Goal: Information Seeking & Learning: Learn about a topic

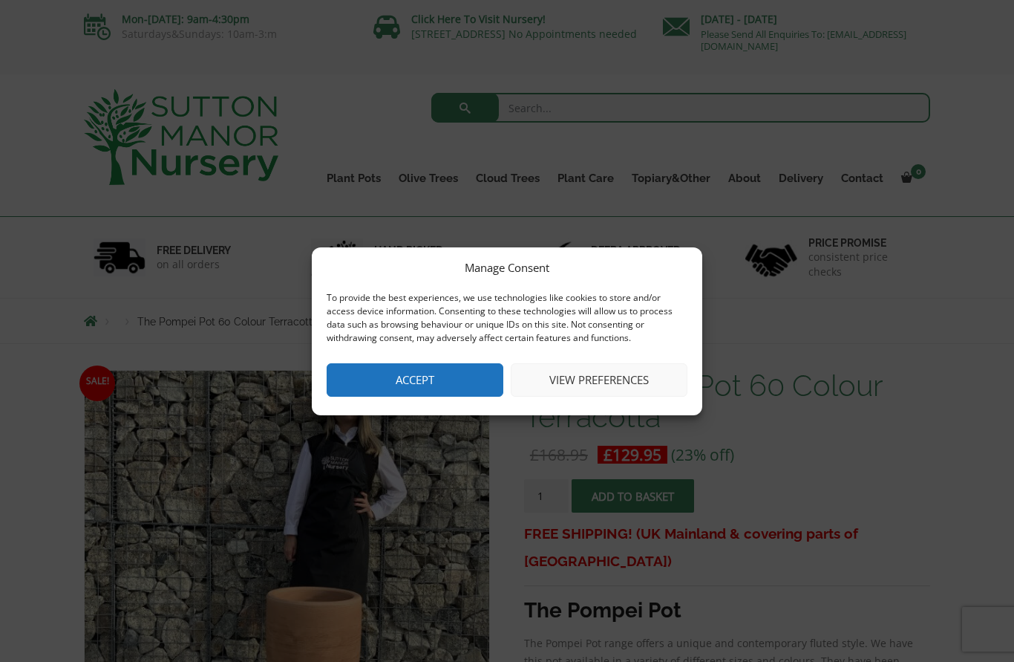
click at [435, 379] on button "Accept" at bounding box center [415, 379] width 177 height 33
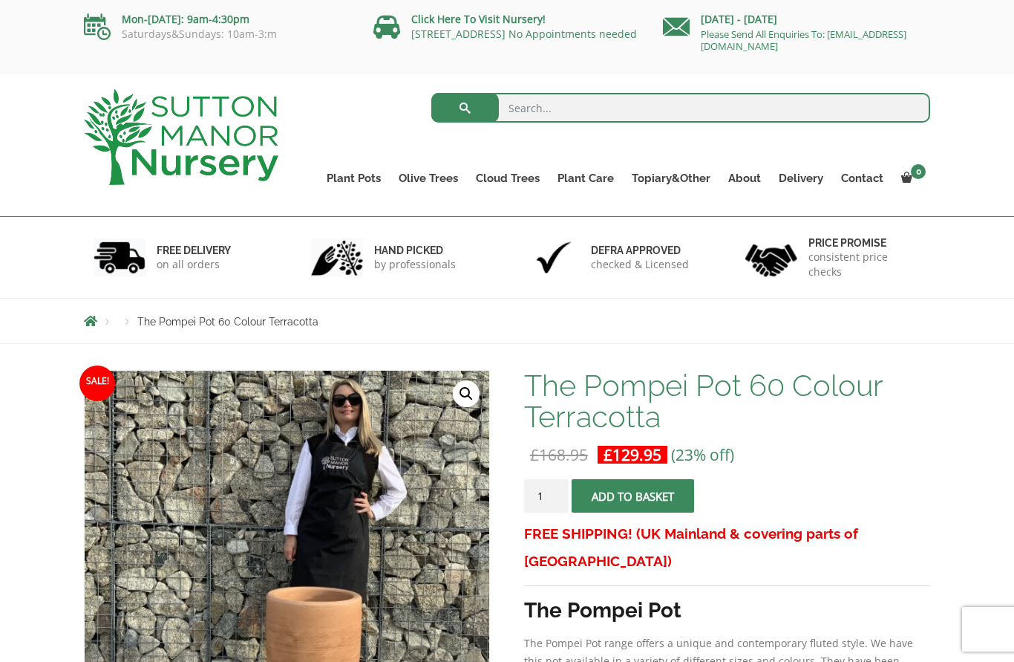
click at [0, 0] on ul "Resin Bonded Pots The Amalfi Pots The Milan Pots The Capri Pots The Brunello Po…" at bounding box center [0, 0] width 0 height 0
click at [526, 122] on input "search" at bounding box center [681, 108] width 500 height 30
type input "Resin bonded pots"
click at [465, 108] on button "submit" at bounding box center [465, 108] width 68 height 30
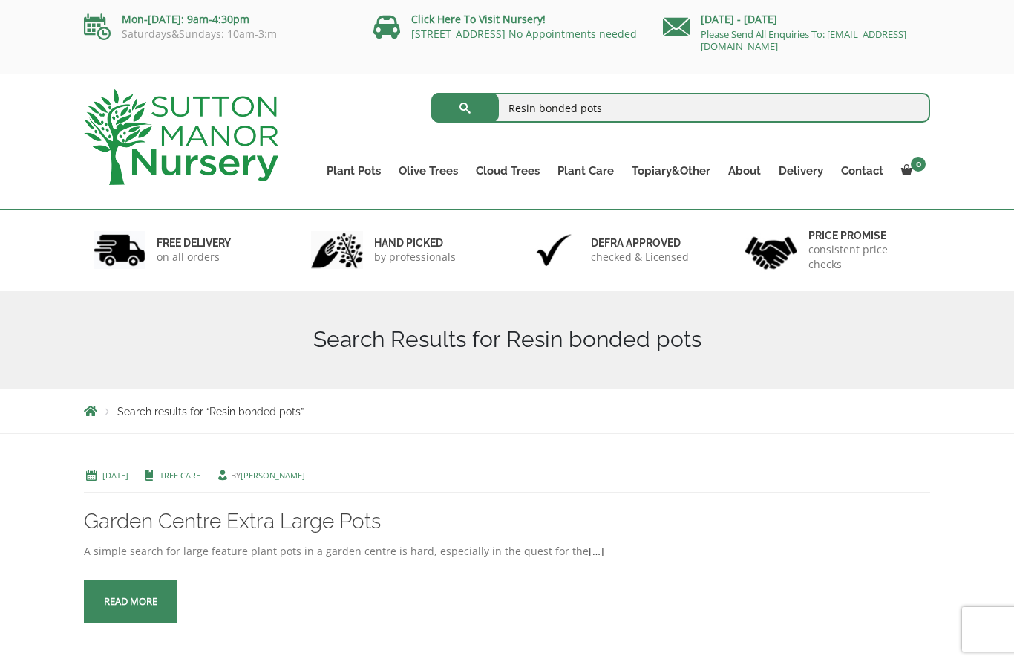
click at [0, 0] on link "The Olive Jar" at bounding box center [0, 0] width 0 height 0
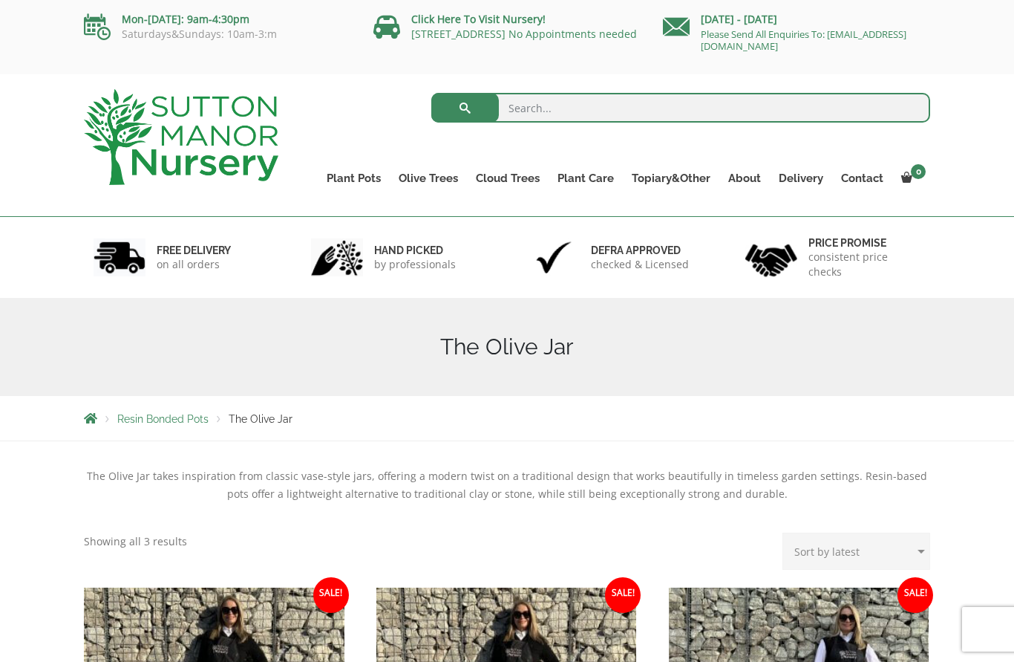
click at [561, 115] on input "search" at bounding box center [681, 108] width 500 height 30
type input "Tall pots"
click at [465, 108] on button "submit" at bounding box center [465, 108] width 68 height 30
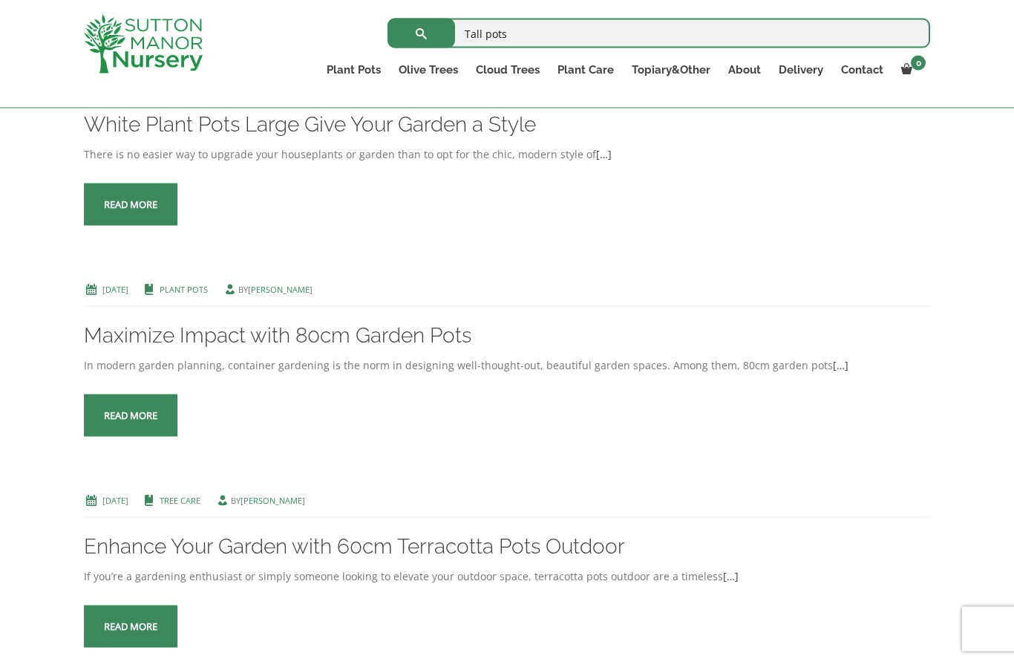
scroll to position [792, 0]
click at [151, 436] on link "Read more" at bounding box center [131, 415] width 94 height 42
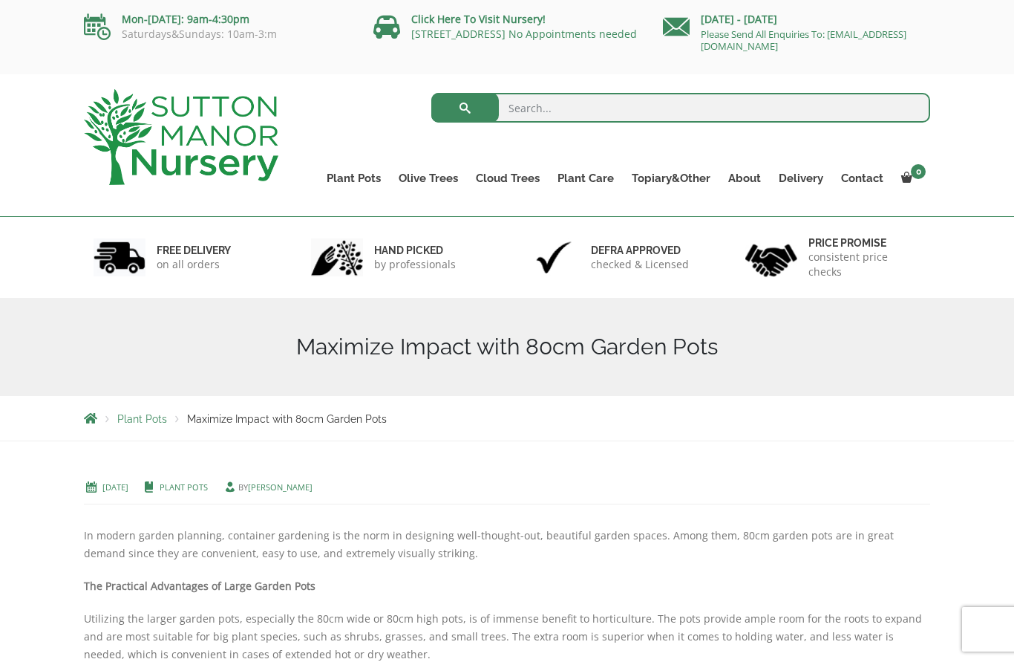
click at [0, 0] on link "Vietnamese Terracotta" at bounding box center [0, 0] width 0 height 0
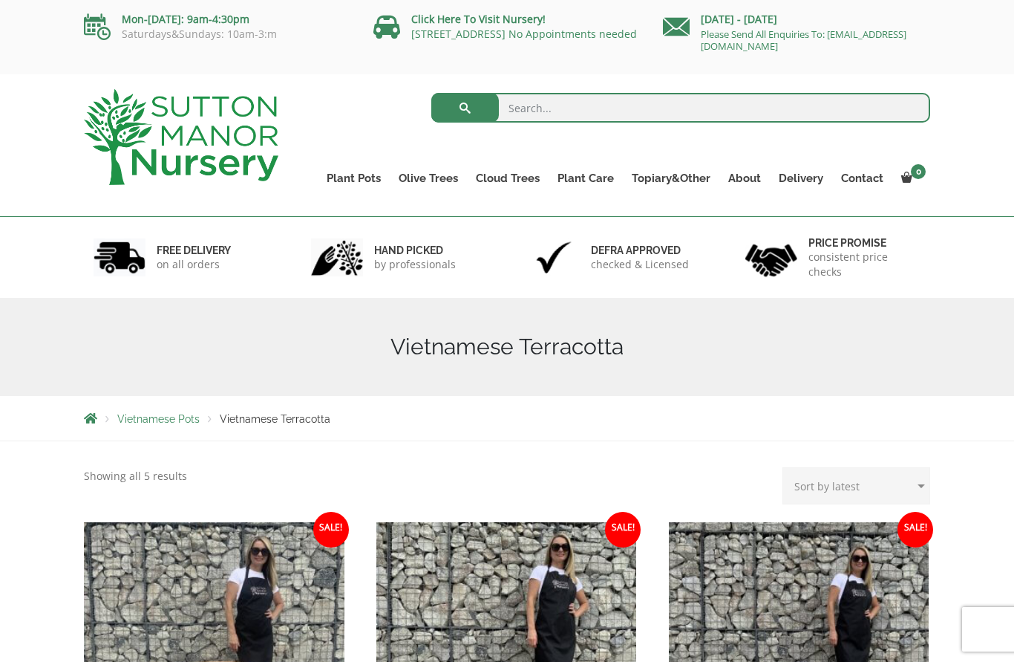
click at [0, 0] on ul "Resin Bonded Pots The Amalfi Pots The Milan Pots The Capri Pots The Brunello Po…" at bounding box center [0, 0] width 0 height 0
click at [0, 0] on link "Gnarled Olive Trees" at bounding box center [0, 0] width 0 height 0
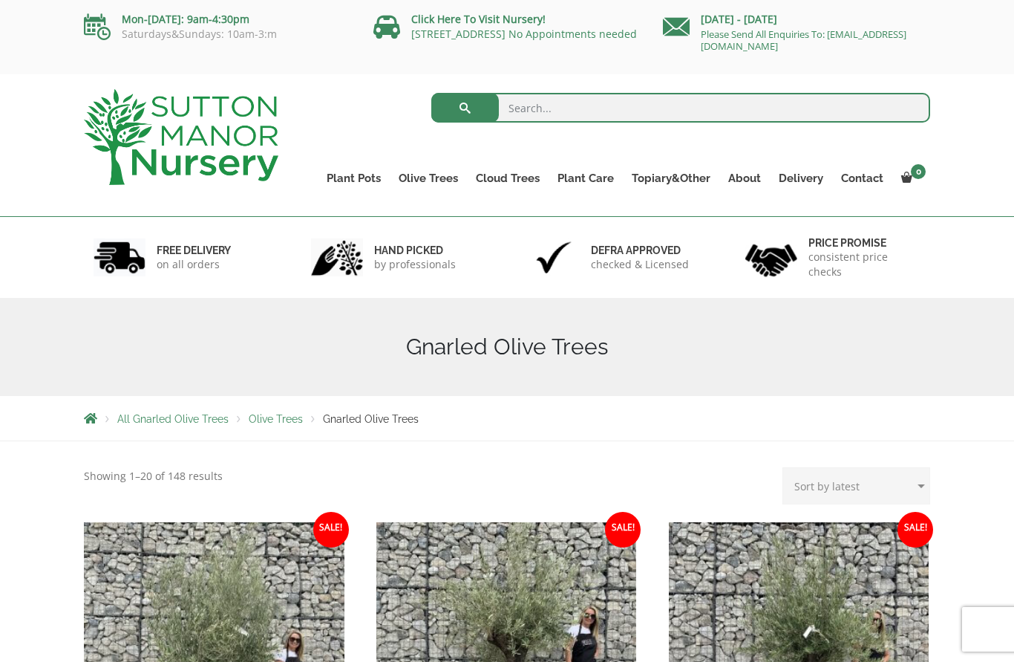
click at [0, 0] on link "Gnarled Multi Stem Olives" at bounding box center [0, 0] width 0 height 0
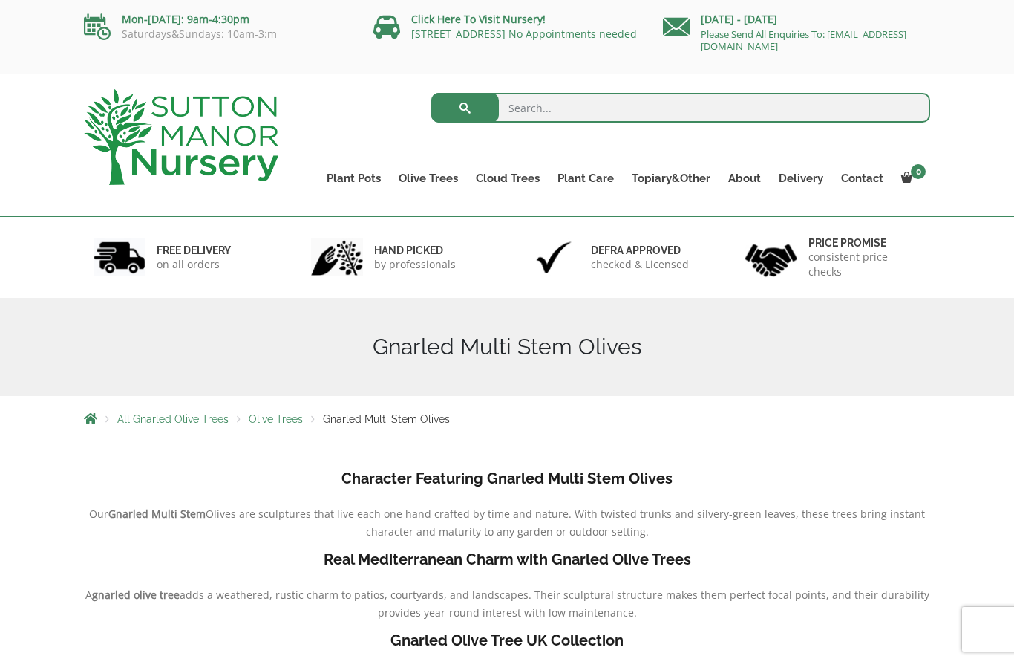
click at [0, 0] on link "Cylinders Traditionals" at bounding box center [0, 0] width 0 height 0
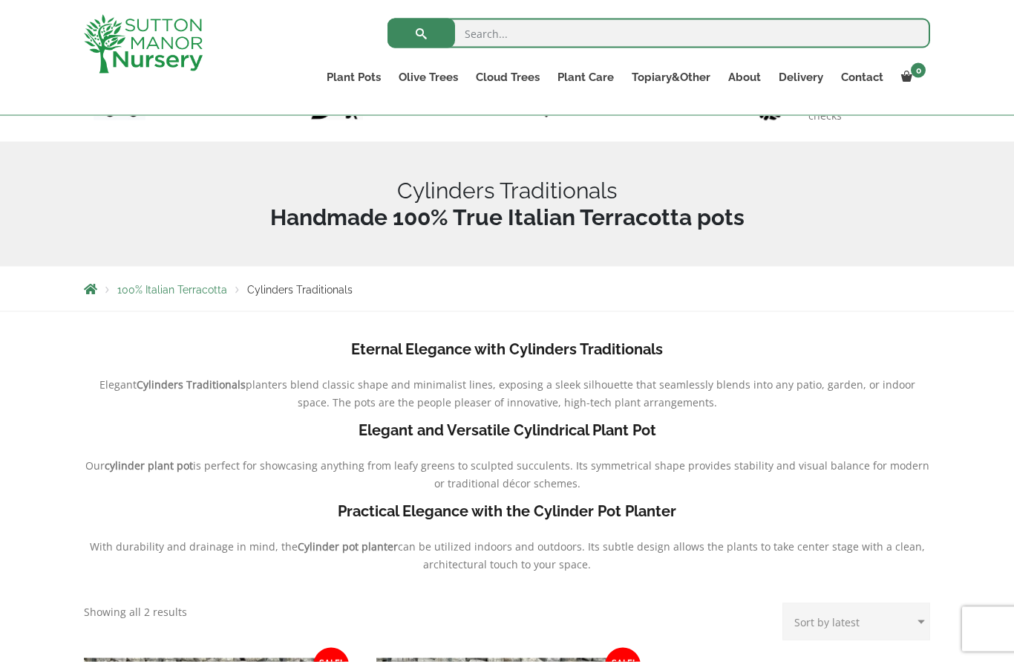
scroll to position [130, 0]
click at [0, 0] on link "The Pisa Pot 80 (All Colours)" at bounding box center [0, 0] width 0 height 0
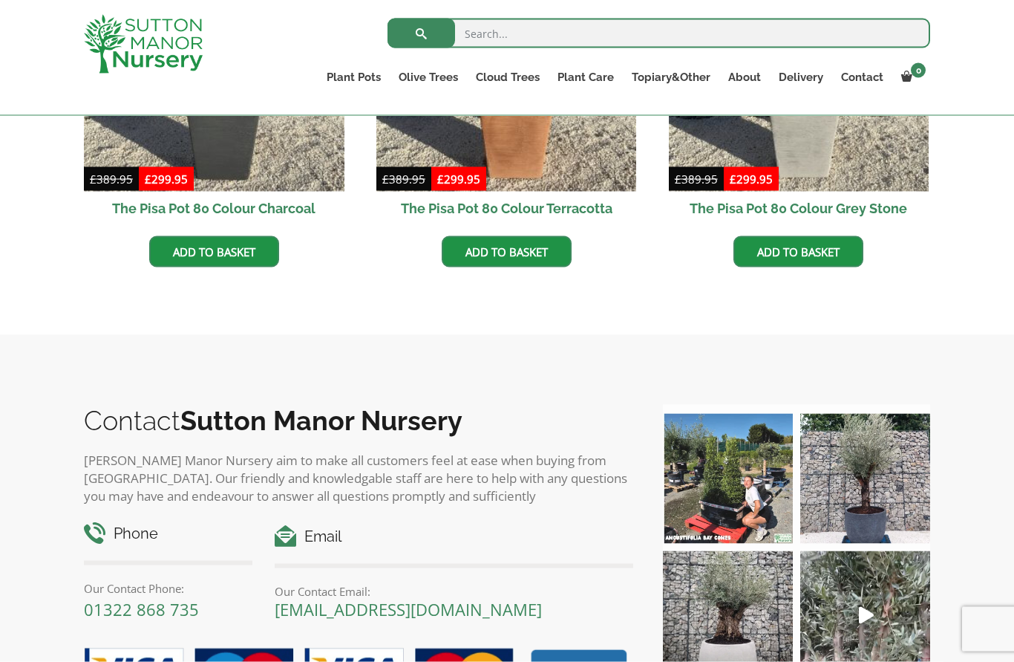
scroll to position [555, 0]
